Goal: Task Accomplishment & Management: Manage account settings

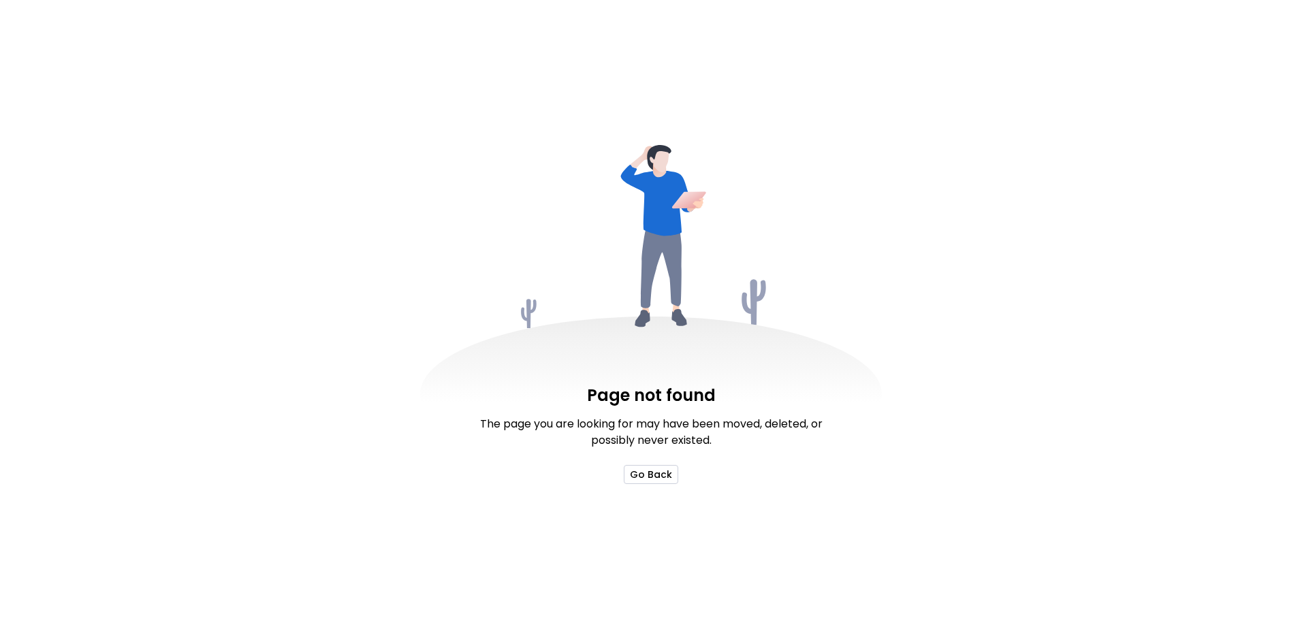
click at [640, 475] on button "Go Back" at bounding box center [651, 474] width 54 height 19
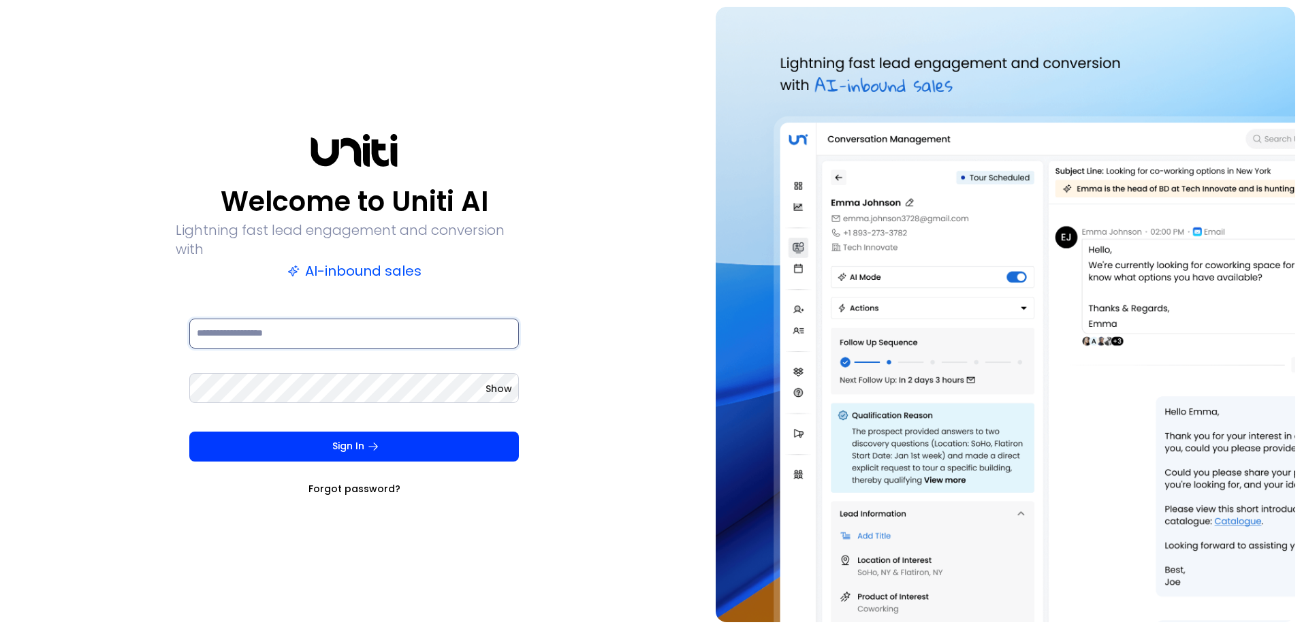
type input "**********"
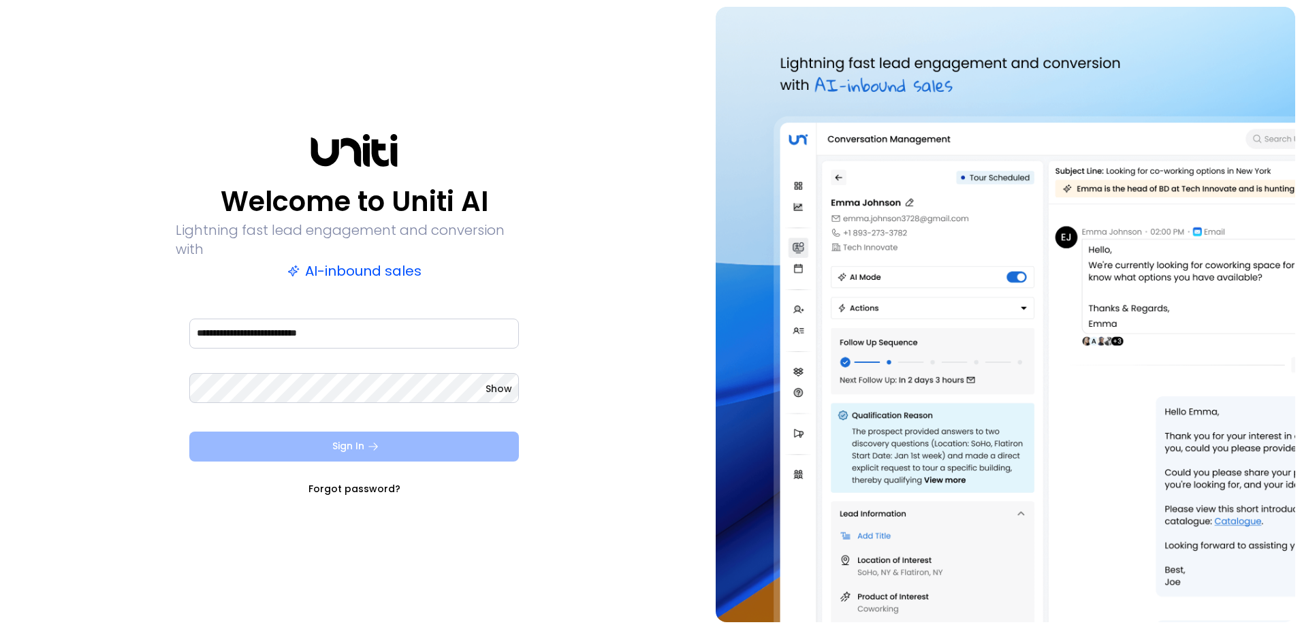
click at [403, 439] on button "Sign In" at bounding box center [354, 447] width 330 height 30
